Goal: Communication & Community: Participate in discussion

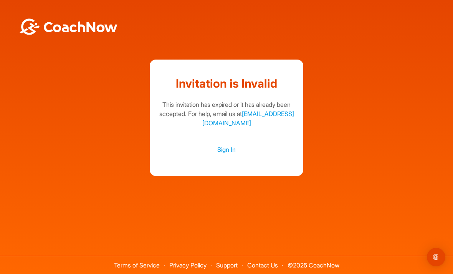
click at [226, 154] on link "Sign In" at bounding box center [226, 149] width 138 height 10
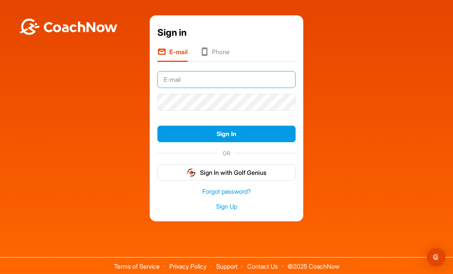
click at [189, 88] on input "text" at bounding box center [226, 79] width 138 height 17
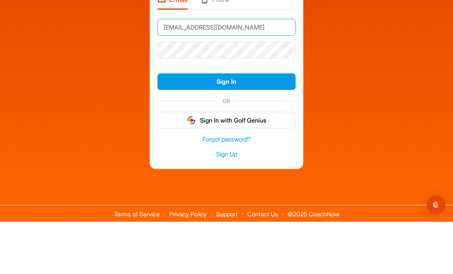
type input "[EMAIL_ADDRESS][DOMAIN_NAME]"
click at [249, 126] on button "Sign In" at bounding box center [226, 134] width 138 height 17
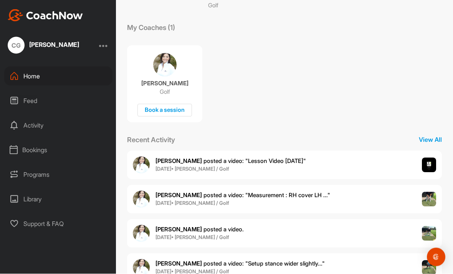
click at [329, 265] on div "Jordan L. posted a video : " Setup stance wider slightly... " 11 Jun • Carole G…" at bounding box center [284, 267] width 315 height 28
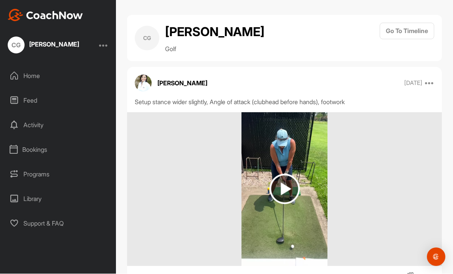
click at [288, 203] on img at bounding box center [285, 189] width 30 height 30
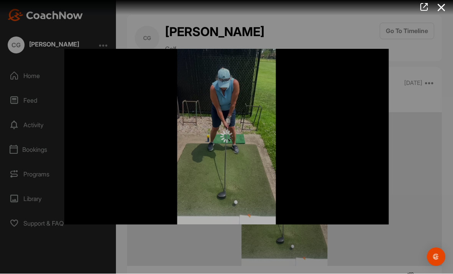
click at [336, 143] on div at bounding box center [227, 137] width 324 height 12
click at [362, 93] on div at bounding box center [227, 137] width 324 height 176
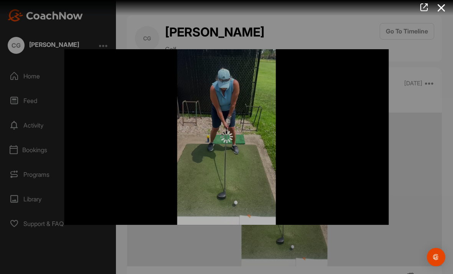
click at [442, 9] on icon at bounding box center [442, 8] width 18 height 14
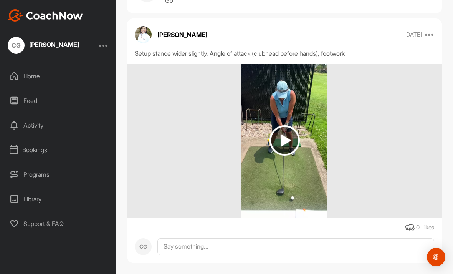
scroll to position [48, 0]
click at [288, 155] on img at bounding box center [285, 141] width 30 height 30
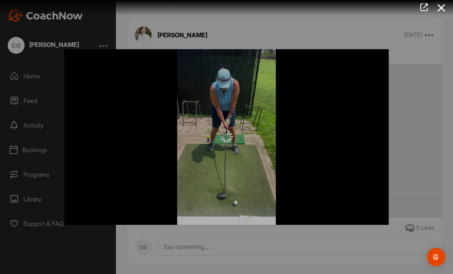
click at [306, 162] on div at bounding box center [227, 137] width 324 height 176
click at [444, 11] on icon at bounding box center [442, 8] width 18 height 14
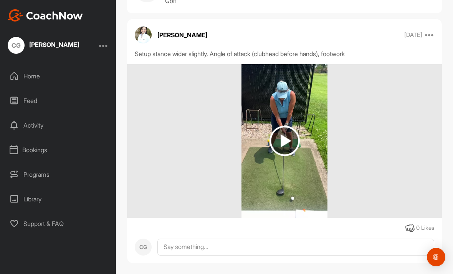
scroll to position [0, 0]
